Goal: Task Accomplishment & Management: Complete application form

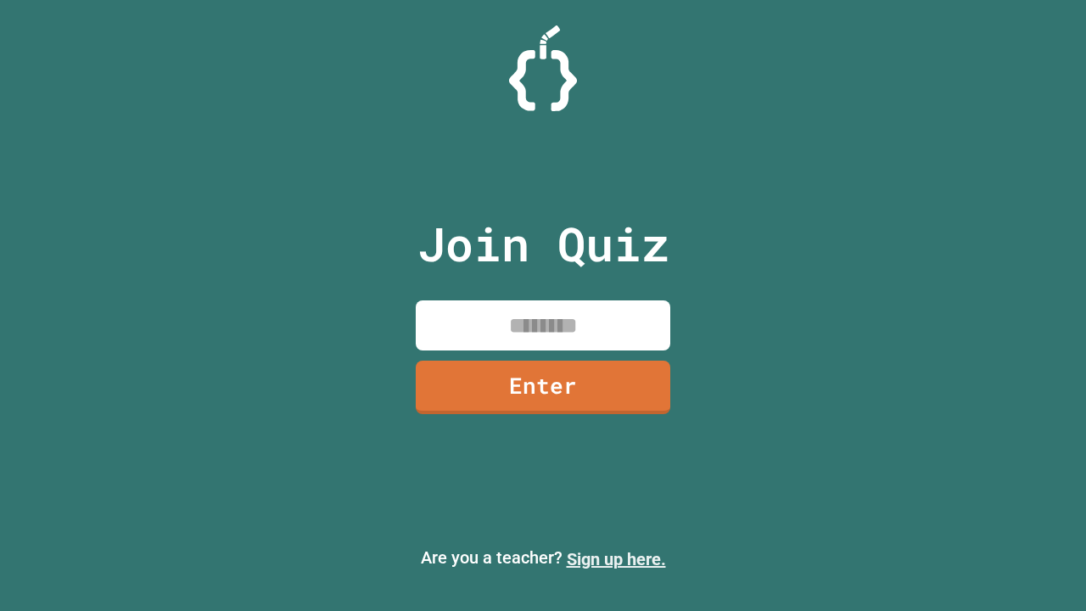
click at [616, 559] on link "Sign up here." at bounding box center [616, 559] width 99 height 20
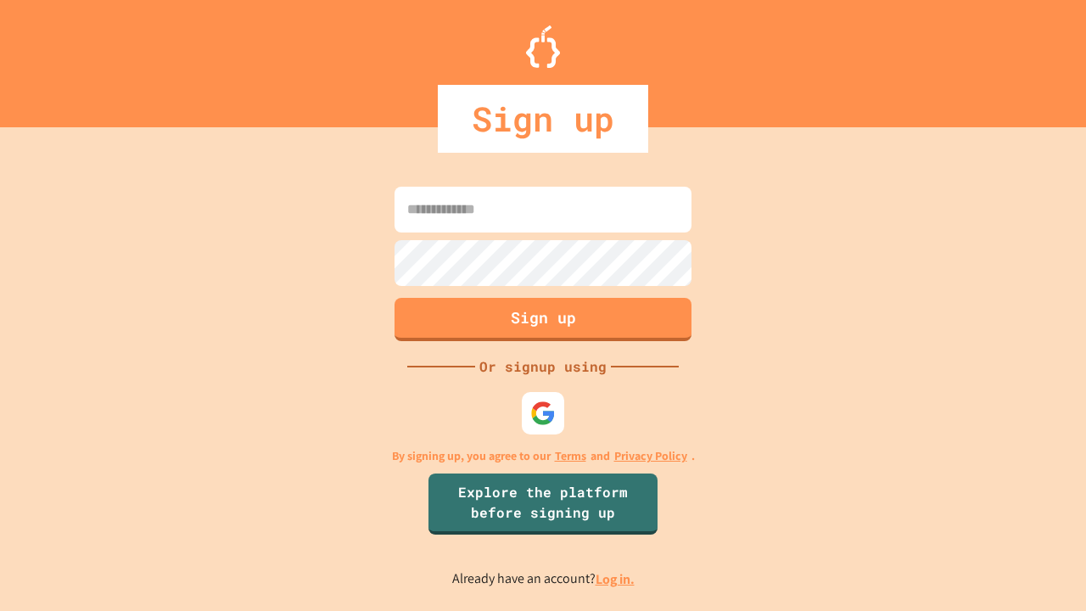
click at [616, 579] on link "Log in." at bounding box center [615, 579] width 39 height 18
